Goal: Transaction & Acquisition: Purchase product/service

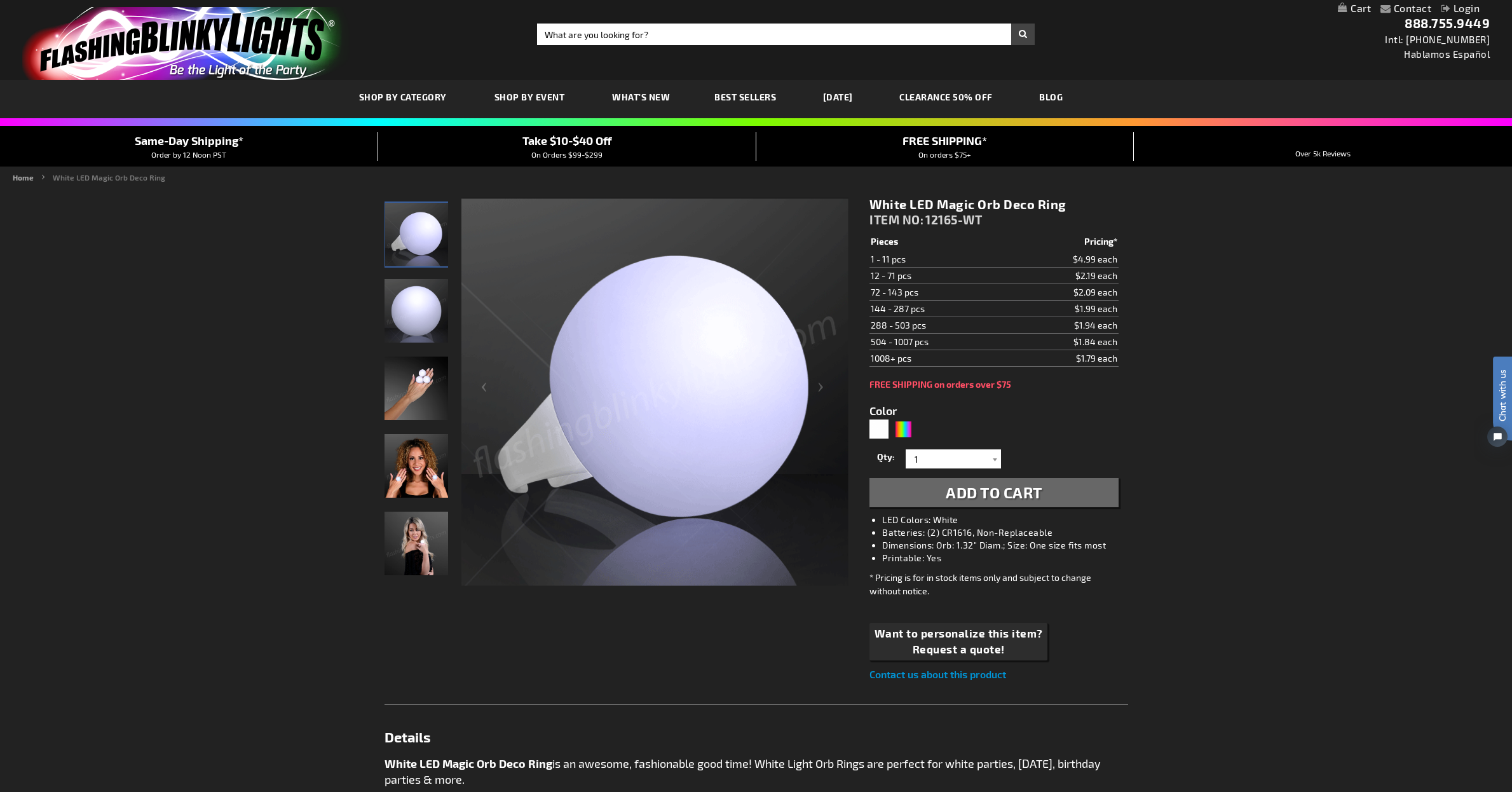
click at [1234, 422] on div "Contact Compare Products Login Skip to Content My Cart My Cart Close You have n…" at bounding box center [756, 621] width 1512 height 1241
click at [873, 262] on icon "Close dialog" at bounding box center [871, 263] width 9 height 9
click at [423, 401] on img "Hand model displaying White LED Deco Ball Ring" at bounding box center [417, 389] width 64 height 64
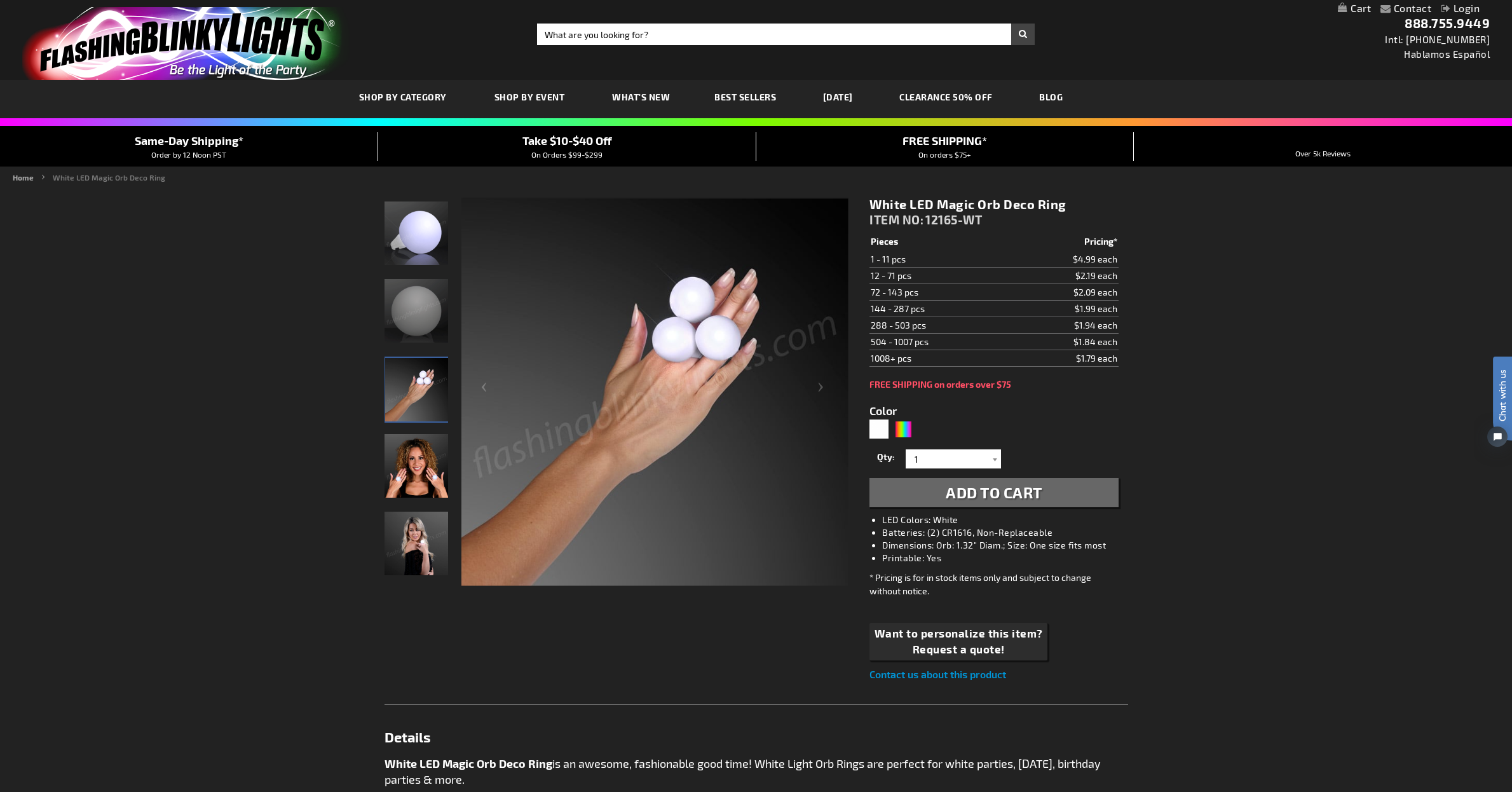
click at [306, 310] on div "Contact Compare Products Login Skip to Content My Cart My Cart Close You have n…" at bounding box center [756, 621] width 1512 height 1241
click at [412, 457] on img "Female displaying White LED Deco Ball Ring" at bounding box center [417, 466] width 64 height 64
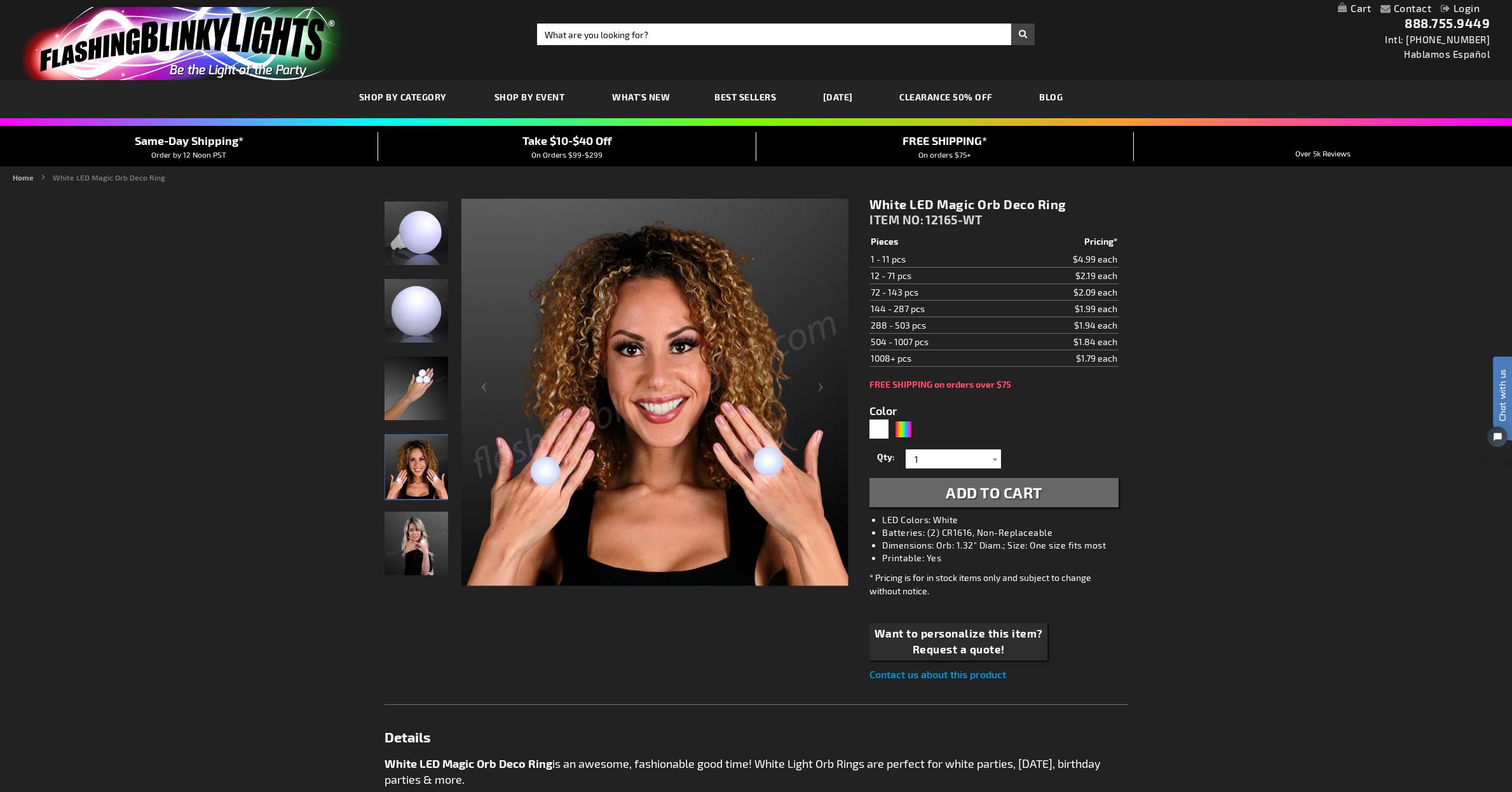
click at [414, 525] on img "Female displaying White LED Deco Ball Ring" at bounding box center [417, 544] width 64 height 64
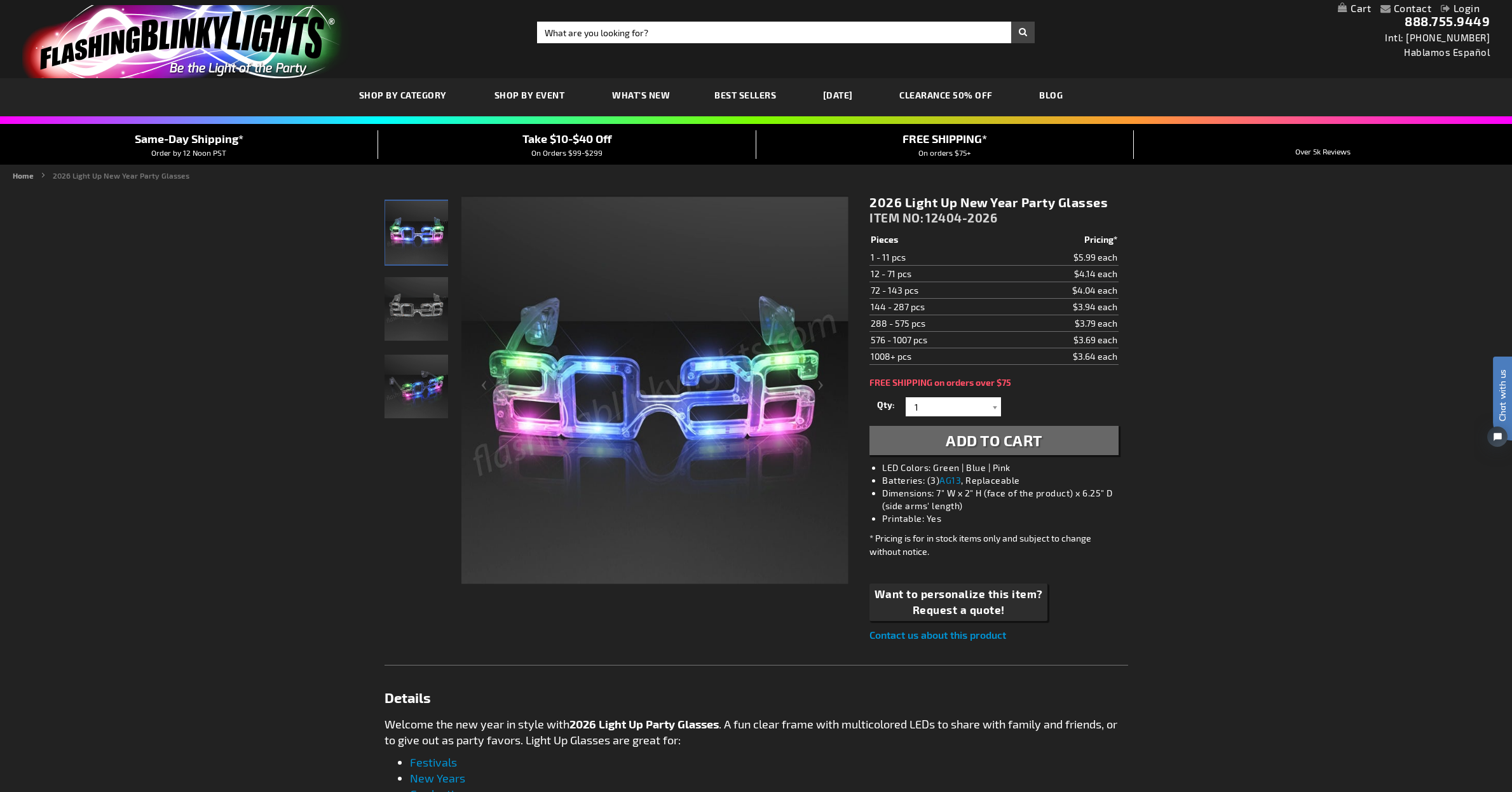
scroll to position [3, 0]
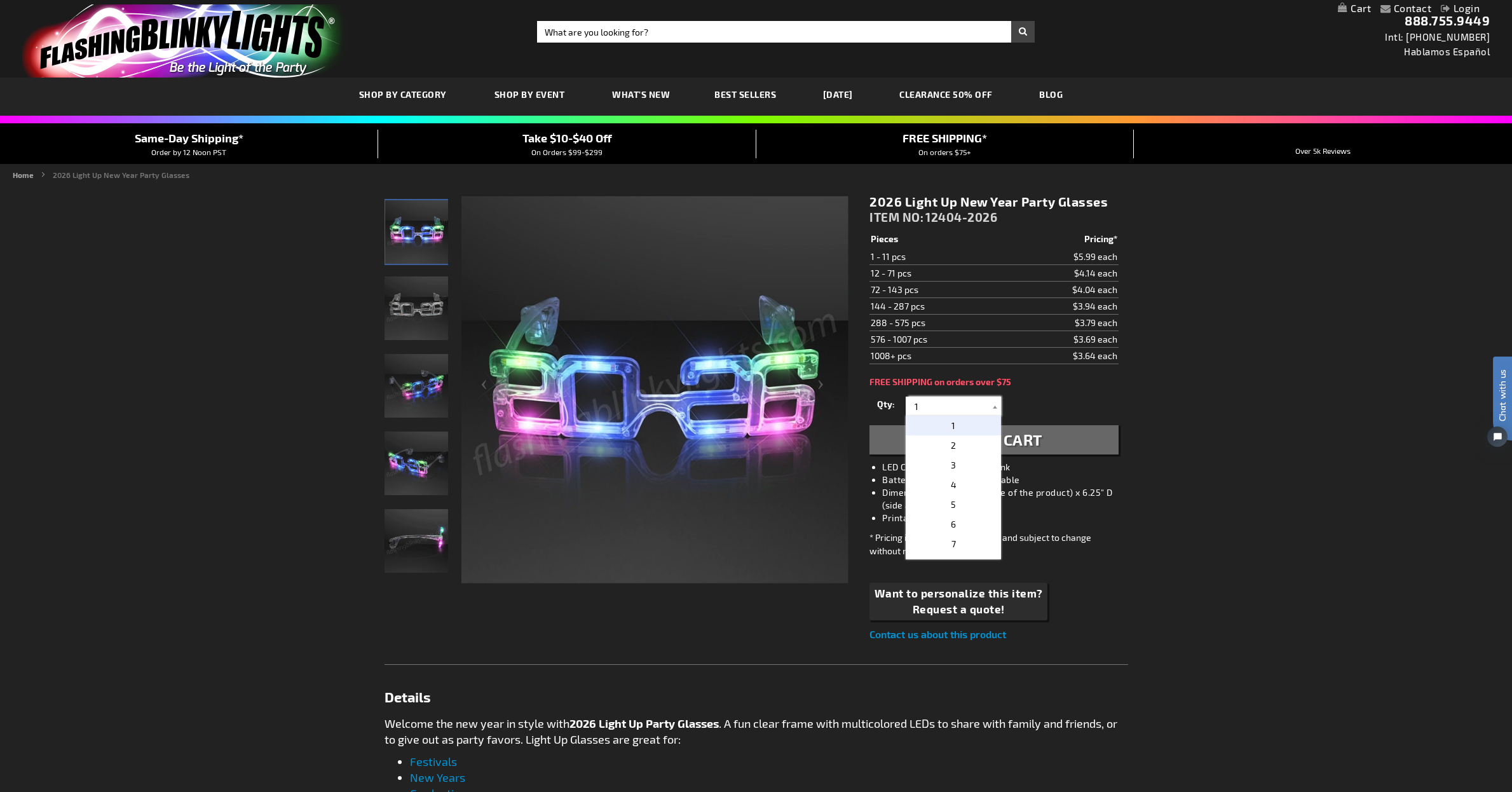
click at [932, 410] on input "1" at bounding box center [955, 405] width 92 height 19
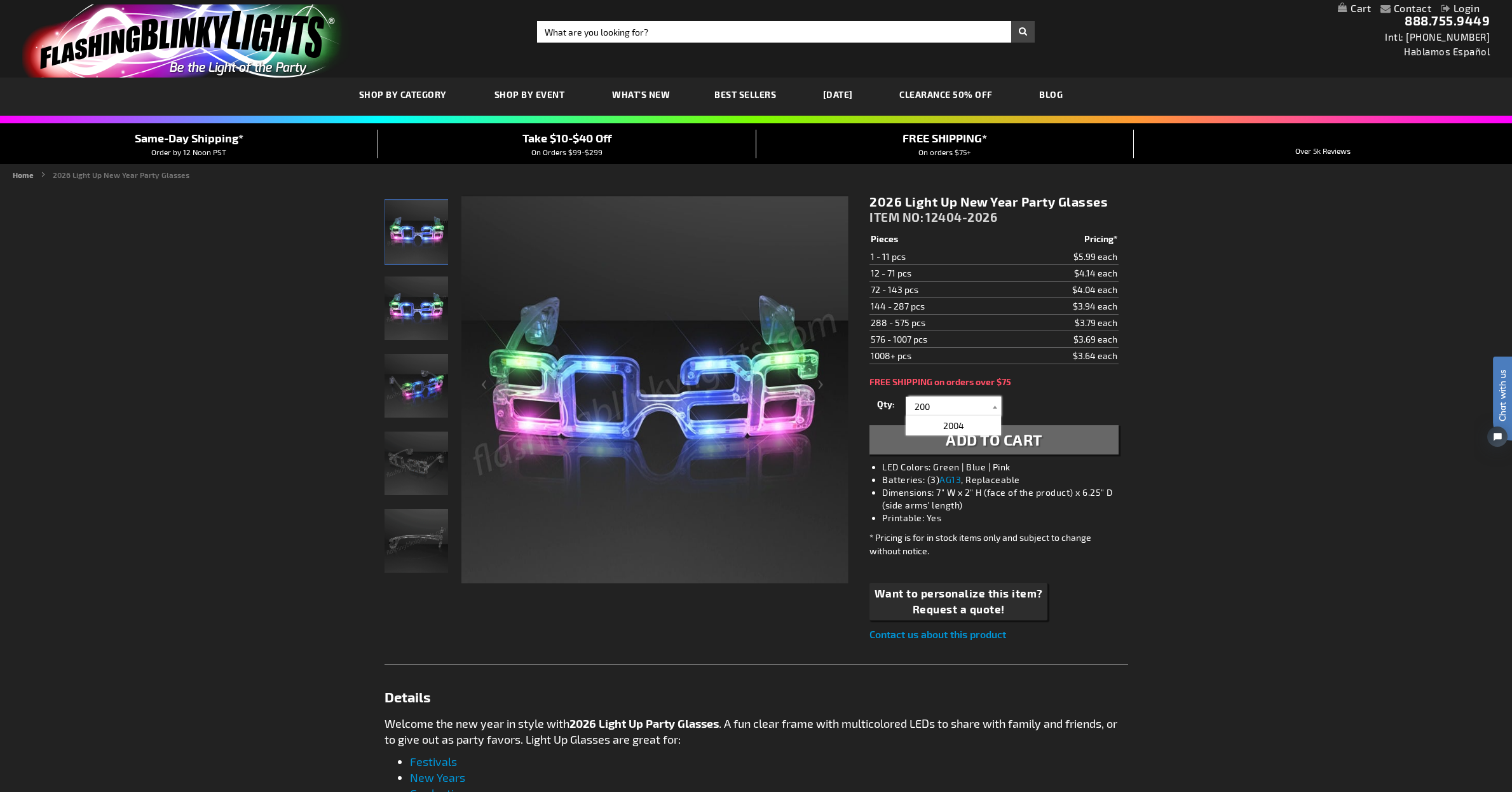
type input "200"
click at [1250, 438] on div "Contact Compare Products Login Skip to Content My Cart My Cart Close You have n…" at bounding box center [756, 780] width 1512 height 1567
